Goal: Find specific page/section: Find specific page/section

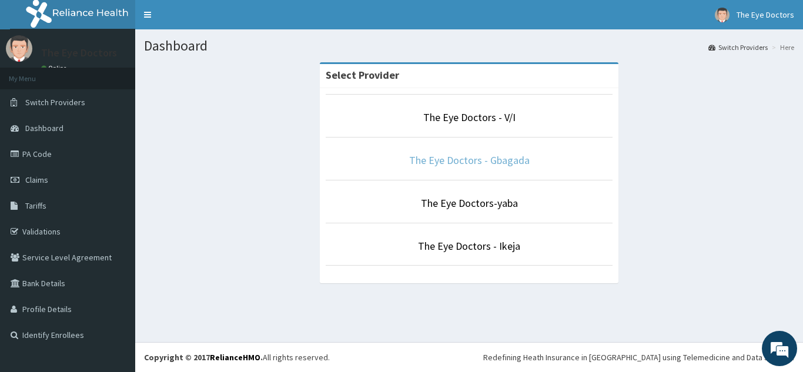
click at [440, 159] on link "The Eye Doctors - Gbagada" at bounding box center [469, 160] width 120 height 14
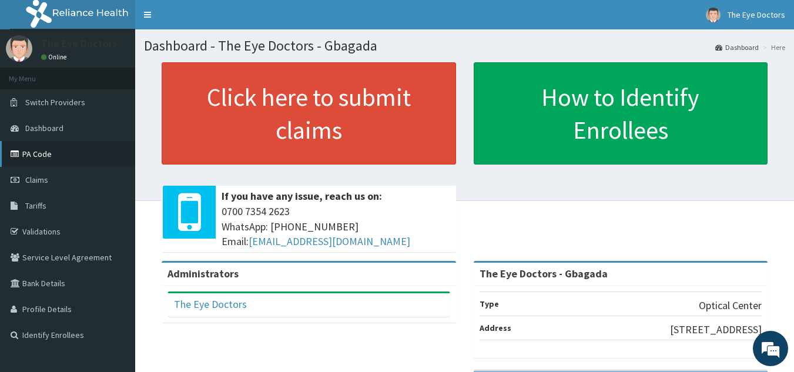
click at [53, 151] on link "PA Code" at bounding box center [67, 154] width 135 height 26
